Goal: Entertainment & Leisure: Consume media (video, audio)

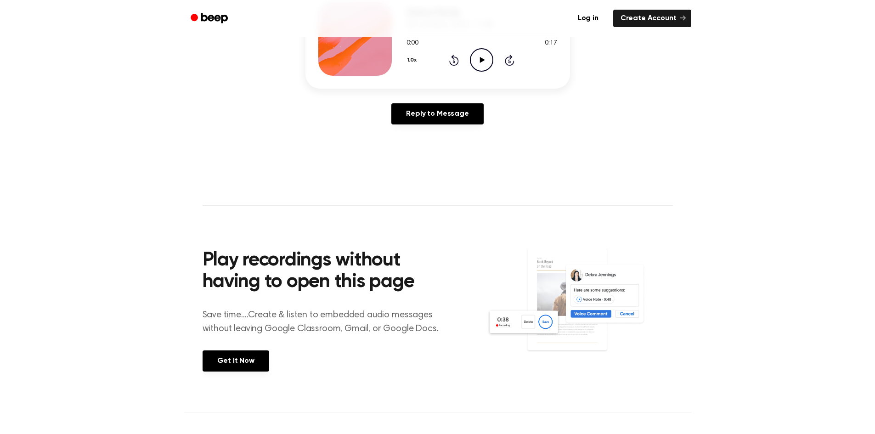
scroll to position [184, 0]
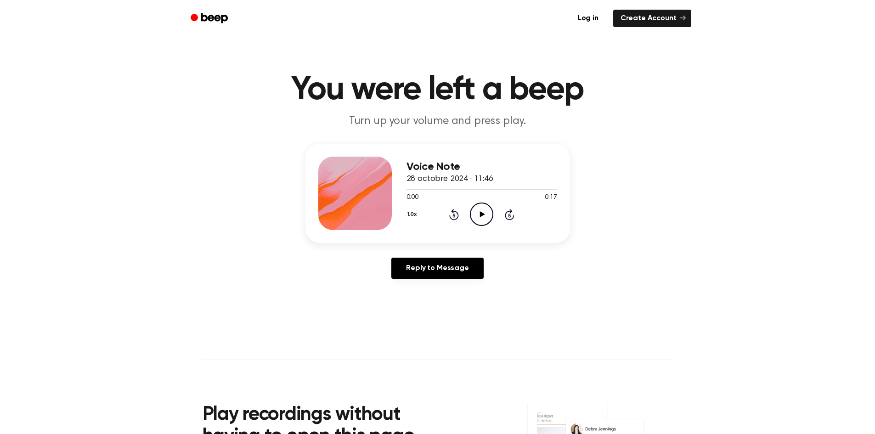
click at [486, 216] on icon "Play Audio" at bounding box center [481, 214] width 23 height 23
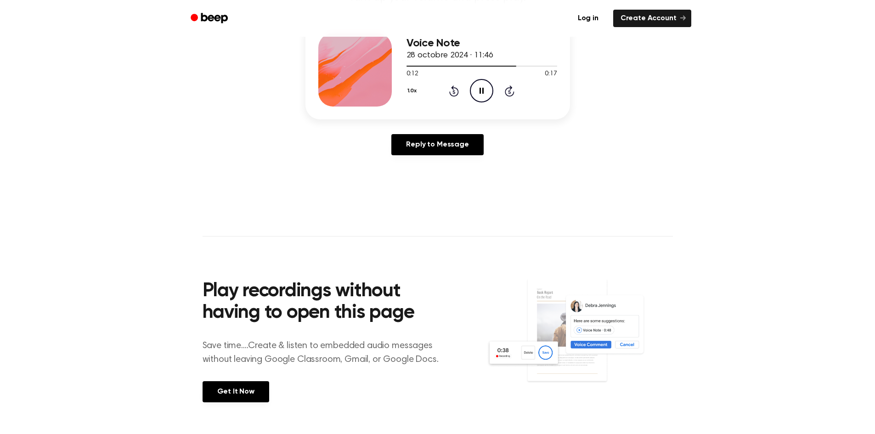
scroll to position [74, 0]
